Goal: Task Accomplishment & Management: Use online tool/utility

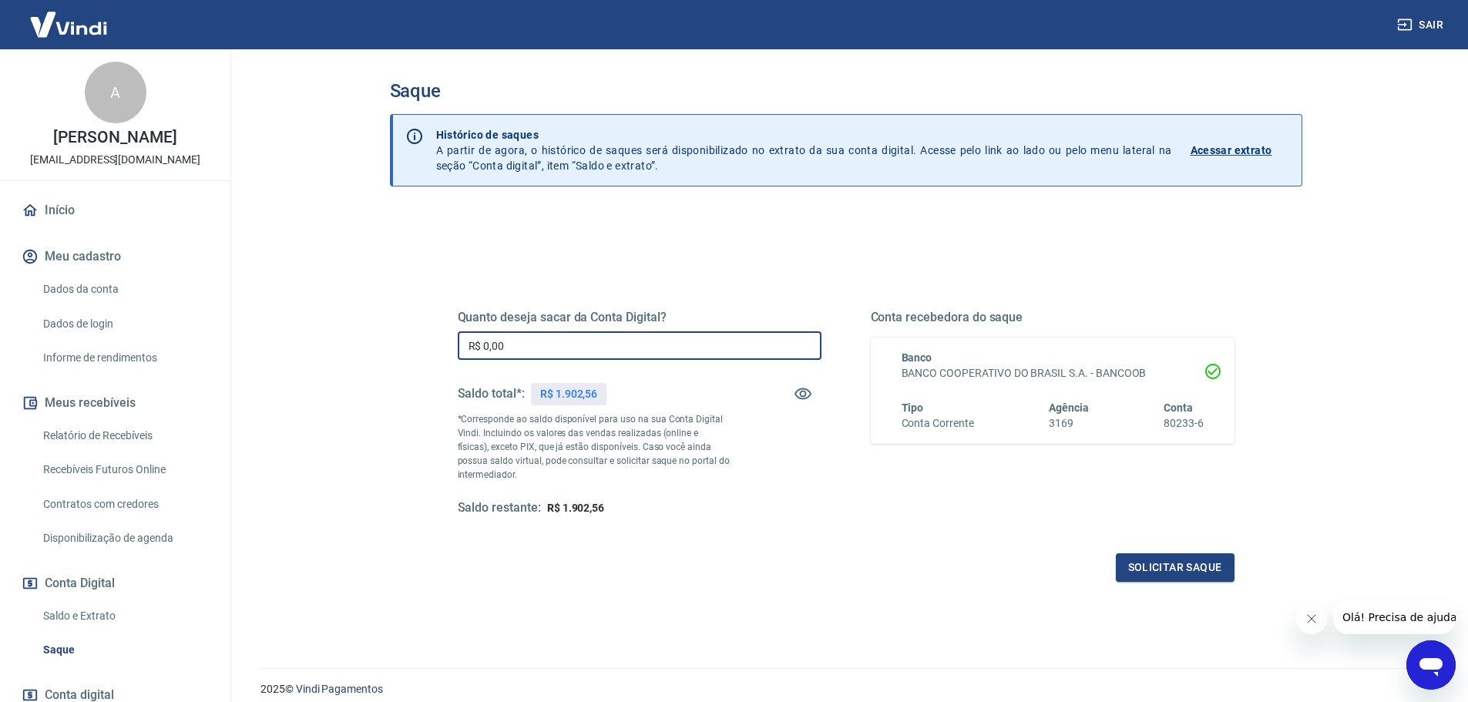
click at [540, 337] on input "R$ 0,00" at bounding box center [640, 345] width 364 height 29
